Goal: Information Seeking & Learning: Learn about a topic

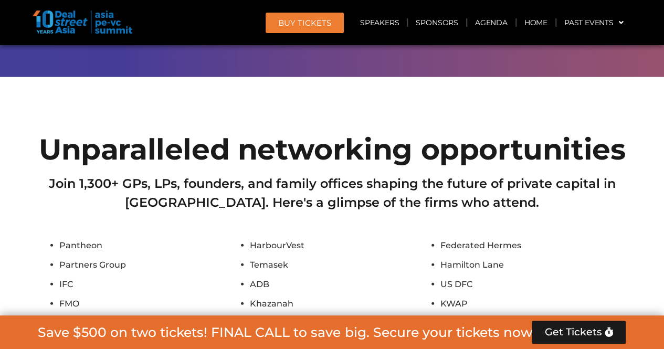
scroll to position [9296, 0]
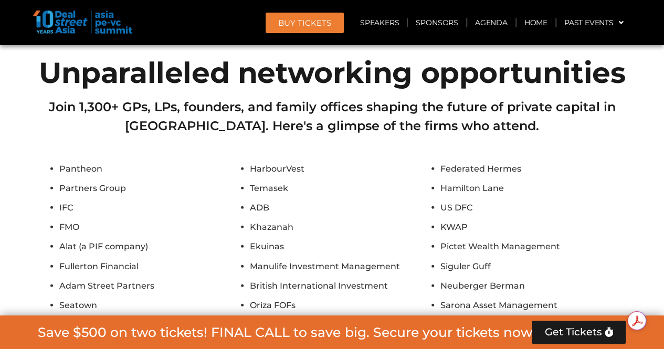
drag, startPoint x: 131, startPoint y: 203, endPoint x: 61, endPoint y: 200, distance: 70.4
click at [61, 337] on li "Pavilion Capital" at bounding box center [151, 344] width 185 height 14
copy li "Pavilion Capital"
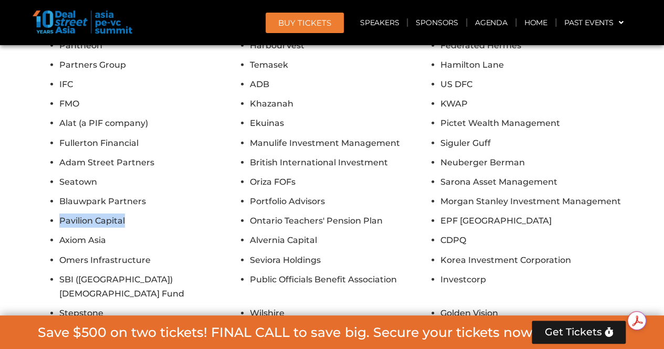
scroll to position [9420, 0]
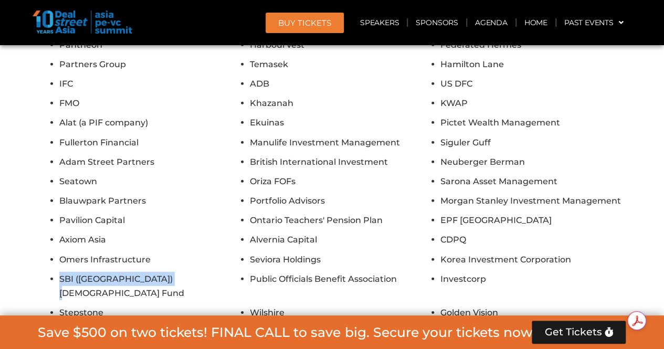
drag, startPoint x: 175, startPoint y: 136, endPoint x: 60, endPoint y: 141, distance: 115.1
click at [60, 272] on li "SBI ([GEOGRAPHIC_DATA]) [DEMOGRAPHIC_DATA] Fund" at bounding box center [151, 286] width 185 height 28
copy li "SBI ([GEOGRAPHIC_DATA]) [DEMOGRAPHIC_DATA] Fund"
drag, startPoint x: 198, startPoint y: 215, endPoint x: 53, endPoint y: 213, distance: 145.5
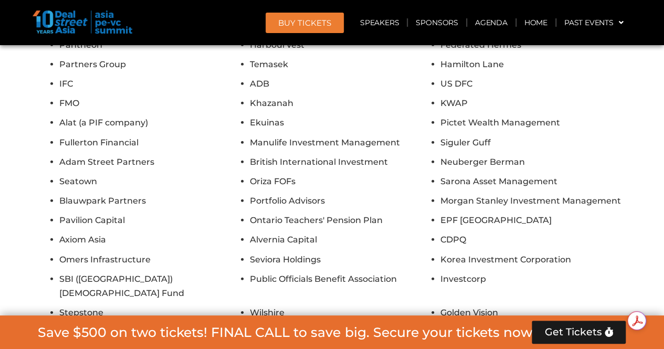
copy li "Heliconia Capital Management"
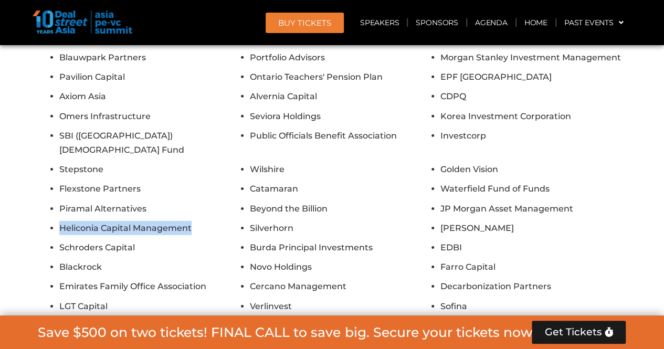
scroll to position [9565, 0]
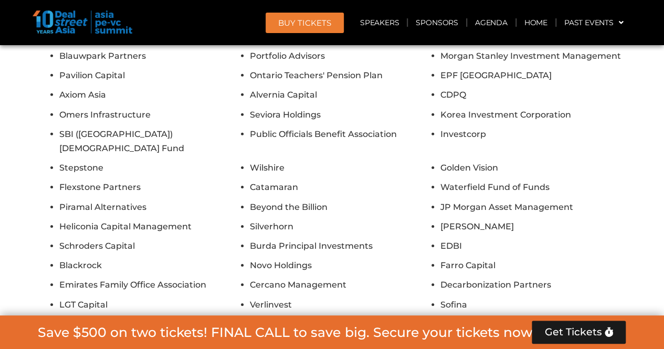
drag, startPoint x: 184, startPoint y: 188, endPoint x: 57, endPoint y: 197, distance: 127.4
click at [57, 197] on ul "Pantheon HarbourVest Federated Hermes Partners Group Temasek [PERSON_NAME] IFC …" at bounding box center [332, 132] width 588 height 478
copy li "Qatar Investment Authority"
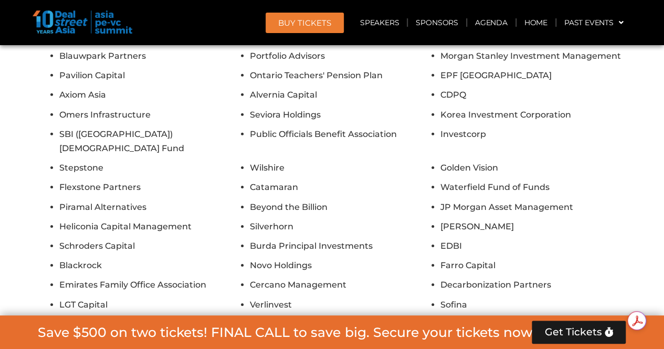
copy li "SIG"
click at [386, 298] on li "Verlinvest" at bounding box center [342, 305] width 185 height 14
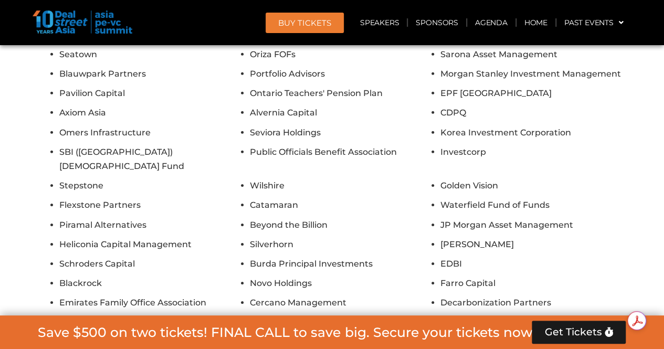
click at [312, 335] on li "Oppenheimer Generations Asia" at bounding box center [342, 342] width 185 height 14
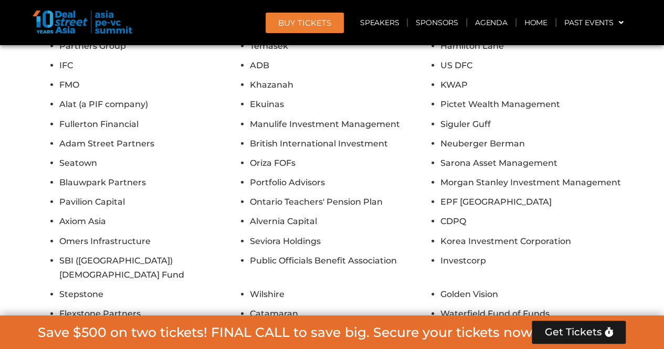
scroll to position [9436, 0]
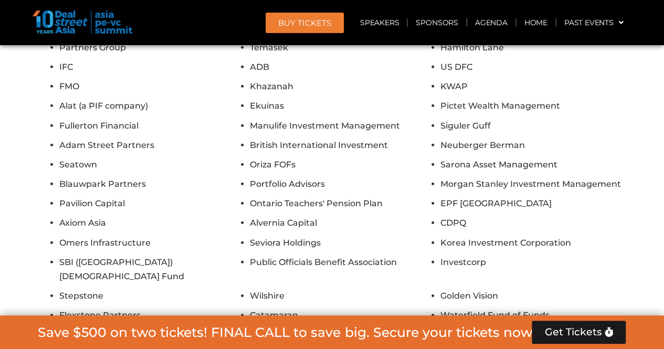
copy li "Oppenheimer Generations Asia"
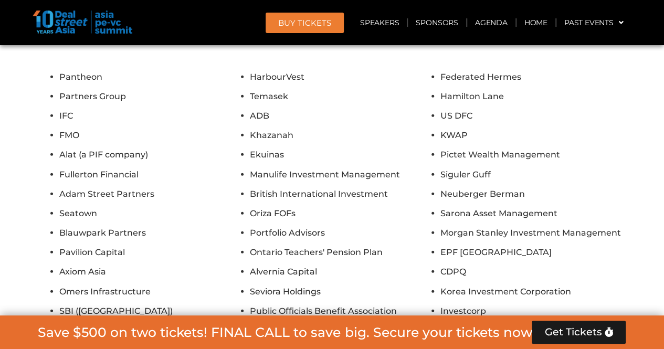
scroll to position [9367, 0]
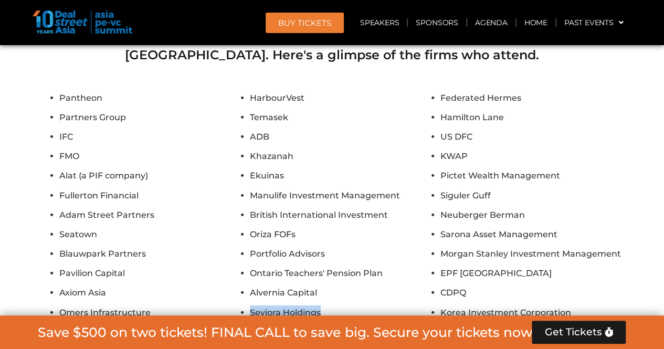
drag, startPoint x: 323, startPoint y: 166, endPoint x: 250, endPoint y: 167, distance: 72.5
click at [250, 306] on li "Seviora Holdings" at bounding box center [342, 313] width 185 height 14
copy li "Seviora Holdings"
click at [338, 161] on ul "Pantheon HarbourVest Federated Hermes Partners Group Temasek [PERSON_NAME] IFC …" at bounding box center [332, 330] width 588 height 478
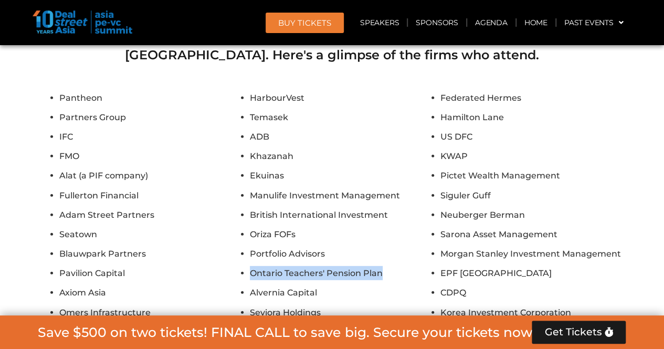
drag, startPoint x: 395, startPoint y: 125, endPoint x: 242, endPoint y: 137, distance: 153.7
click at [250, 266] on li "Ontario Teachers' Pension Plan" at bounding box center [342, 273] width 185 height 14
copy li "Ontario Teachers' Pension Plan"
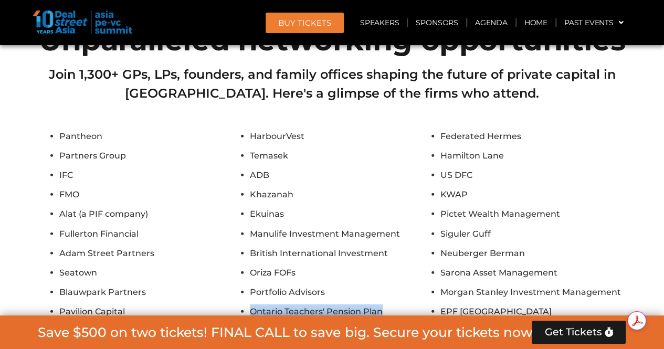
scroll to position [9330, 0]
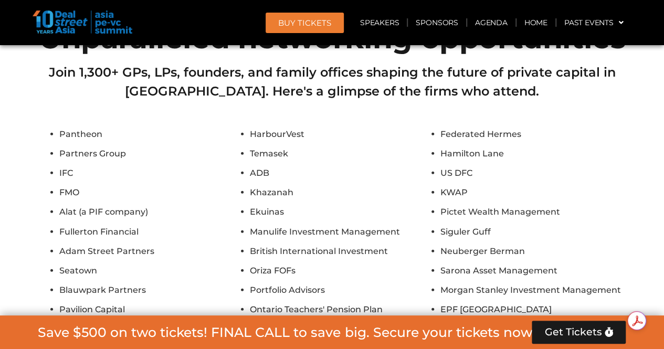
click at [504, 302] on li "EPF [GEOGRAPHIC_DATA]" at bounding box center [533, 309] width 185 height 14
drag, startPoint x: 504, startPoint y: 169, endPoint x: 441, endPoint y: 167, distance: 63.5
click at [441, 302] on li "EPF [GEOGRAPHIC_DATA]" at bounding box center [533, 309] width 185 height 14
copy li "EPF [GEOGRAPHIC_DATA]"
drag, startPoint x: 478, startPoint y: 186, endPoint x: 439, endPoint y: 191, distance: 39.7
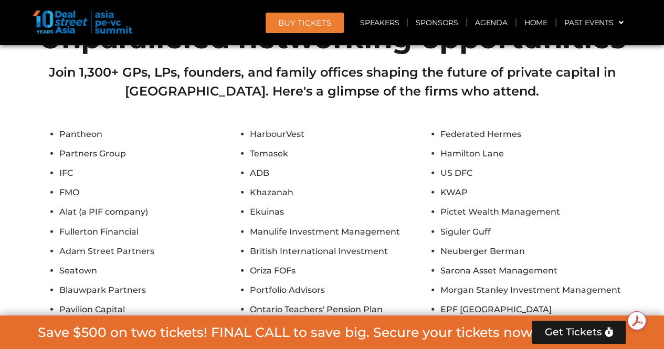
drag, startPoint x: 576, startPoint y: 209, endPoint x: 439, endPoint y: 211, distance: 137.6
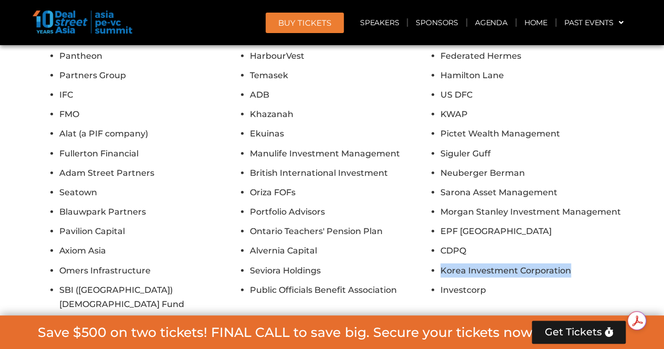
scroll to position [9409, 0]
click at [464, 282] on li "Investcorp" at bounding box center [533, 296] width 185 height 28
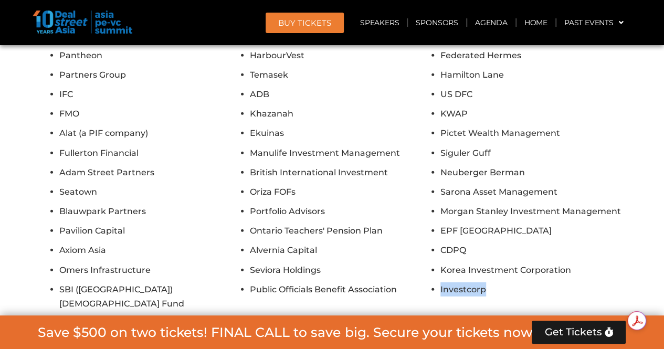
click at [464, 282] on li "Investcorp" at bounding box center [533, 296] width 185 height 28
drag, startPoint x: 554, startPoint y: 181, endPoint x: 441, endPoint y: 187, distance: 113.1
click at [441, 335] on li "Waterfield Fund of Funds" at bounding box center [533, 342] width 185 height 14
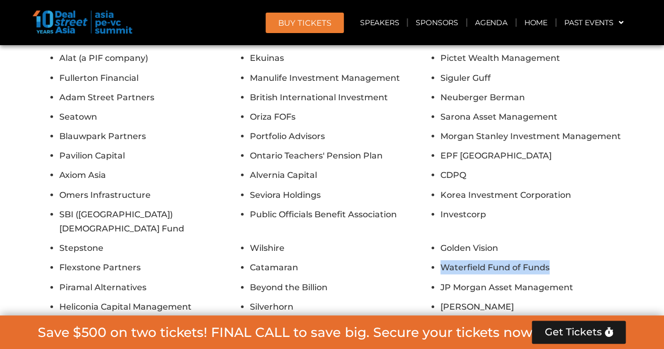
scroll to position [9485, 0]
drag, startPoint x: 560, startPoint y: 209, endPoint x: 437, endPoint y: 215, distance: 122.5
click at [437, 215] on ul "Pantheon HarbourVest Federated Hermes Partners Group Temasek [PERSON_NAME] IFC …" at bounding box center [332, 212] width 588 height 478
drag, startPoint x: 573, startPoint y: 245, endPoint x: 441, endPoint y: 250, distance: 132.9
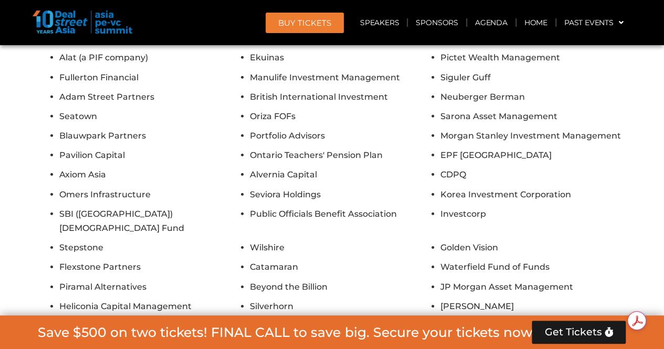
drag, startPoint x: 515, startPoint y: 287, endPoint x: 435, endPoint y: 292, distance: 80.0
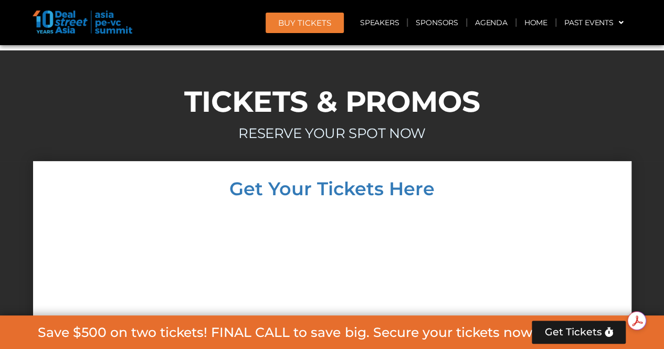
scroll to position [9987, 0]
